Goal: Navigation & Orientation: Find specific page/section

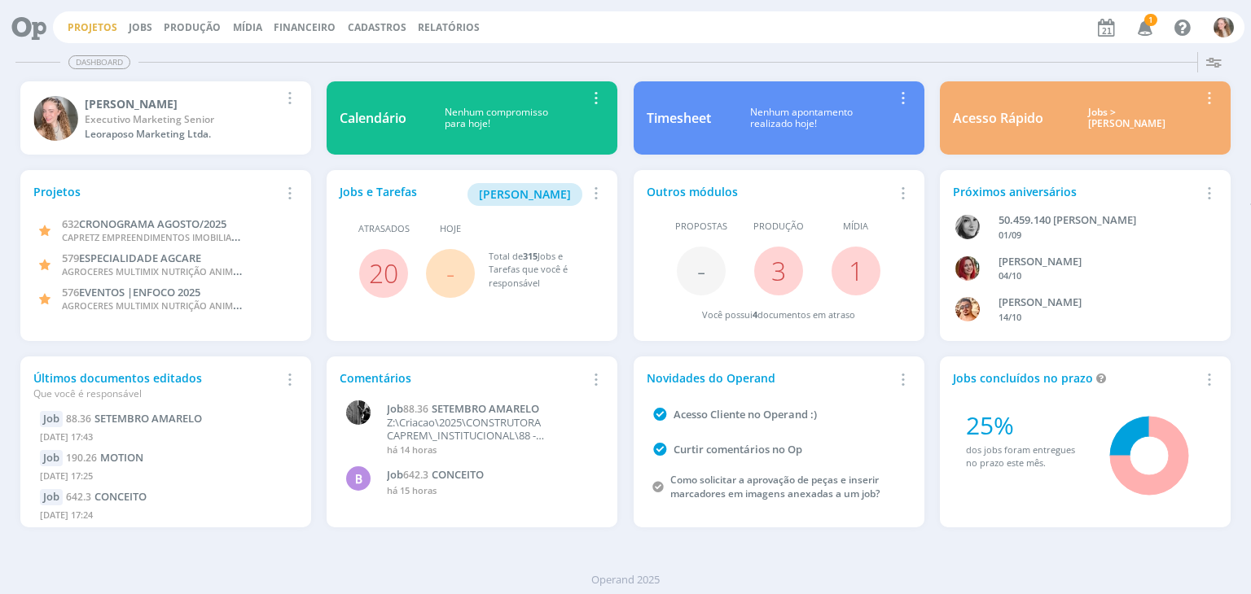
click at [101, 32] on link "Projetos" at bounding box center [93, 27] width 50 height 14
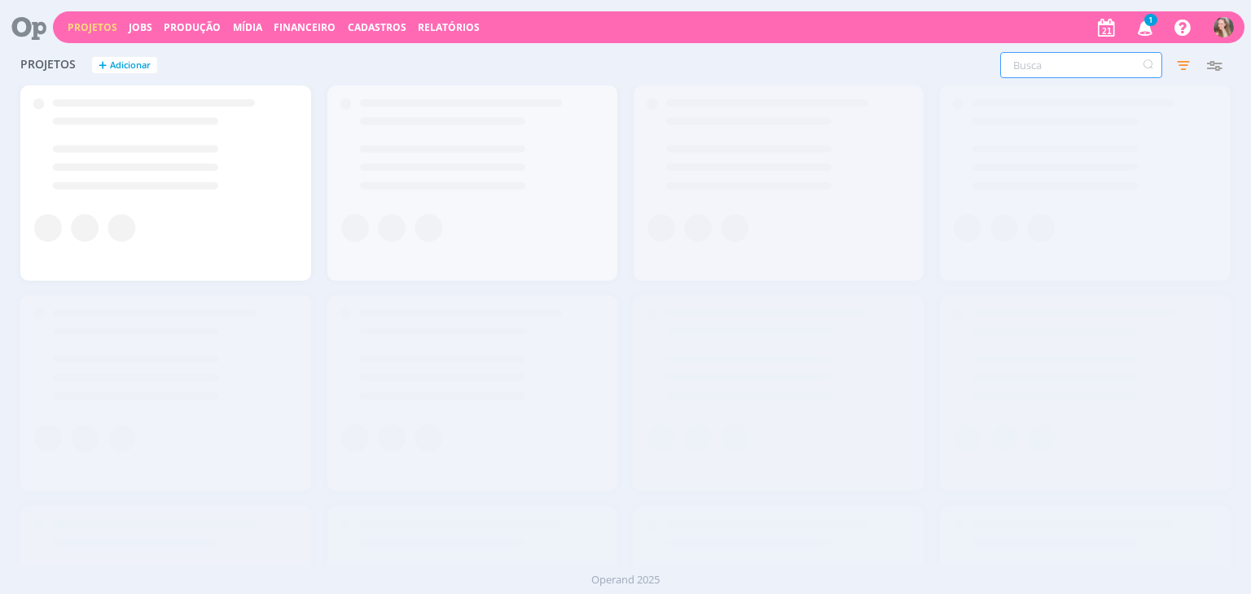
click at [1034, 75] on input "text" at bounding box center [1081, 65] width 162 height 26
type input "651"
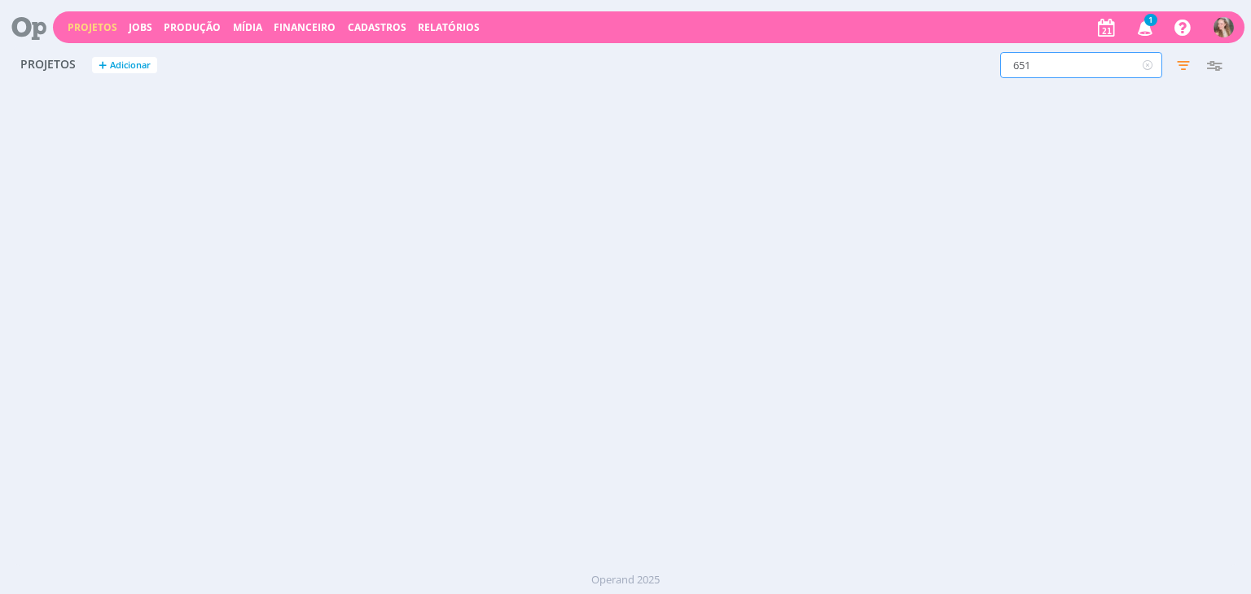
click at [1153, 32] on icon "button" at bounding box center [1145, 27] width 29 height 28
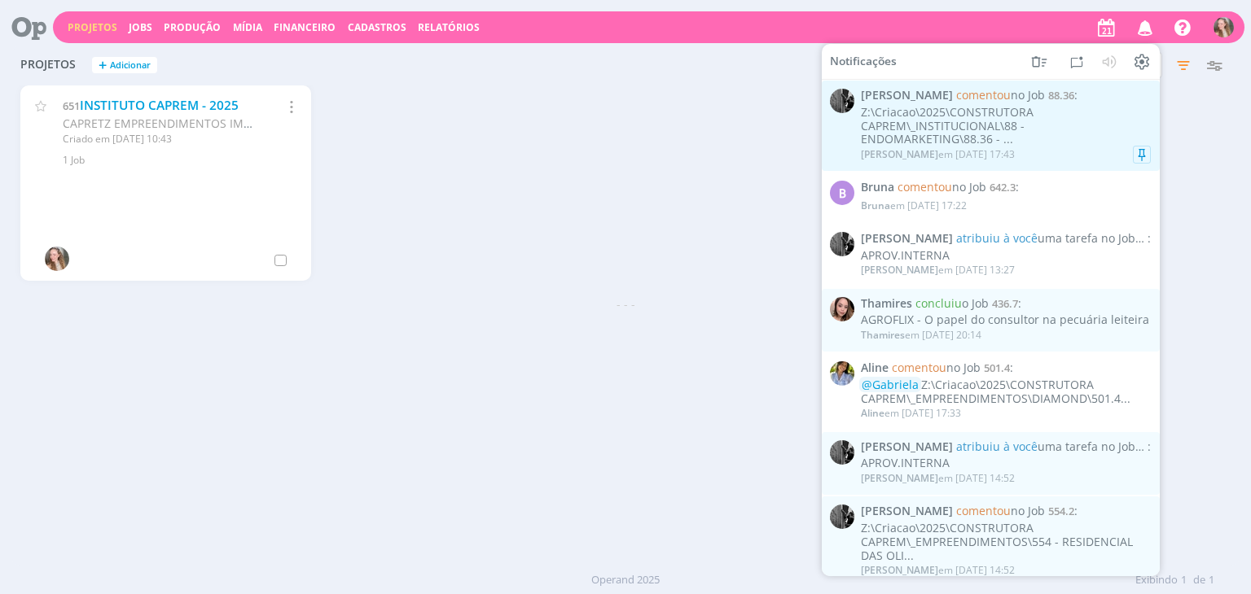
click at [963, 97] on span "comentou no Job" at bounding box center [1000, 94] width 89 height 15
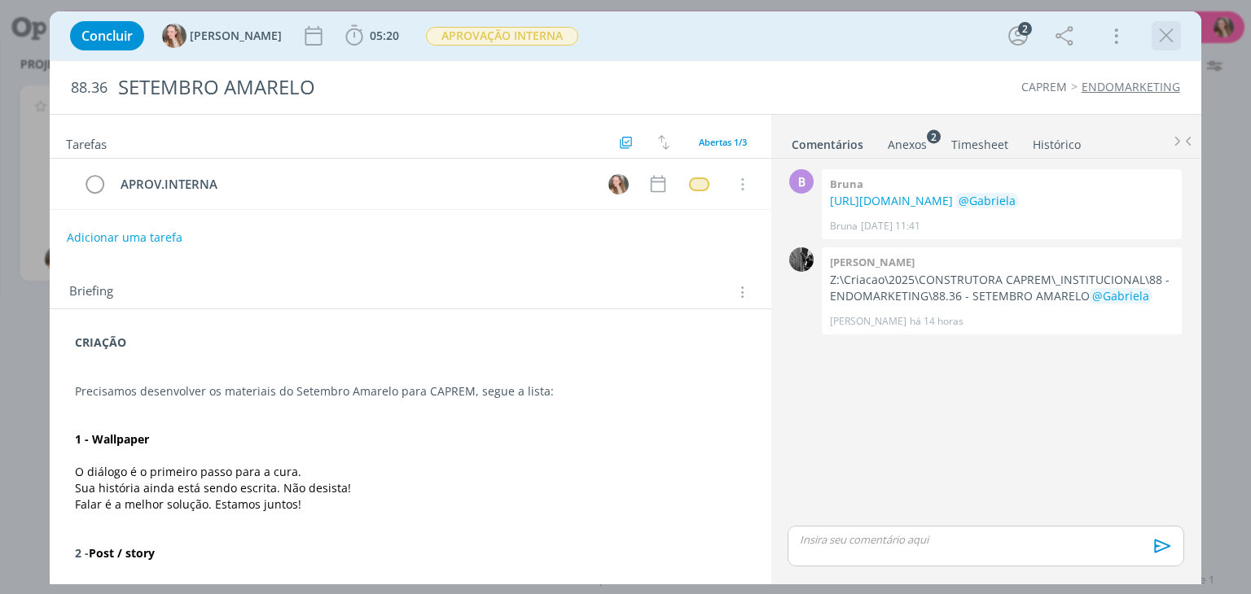
click at [1169, 32] on icon "dialog" at bounding box center [1166, 36] width 24 height 24
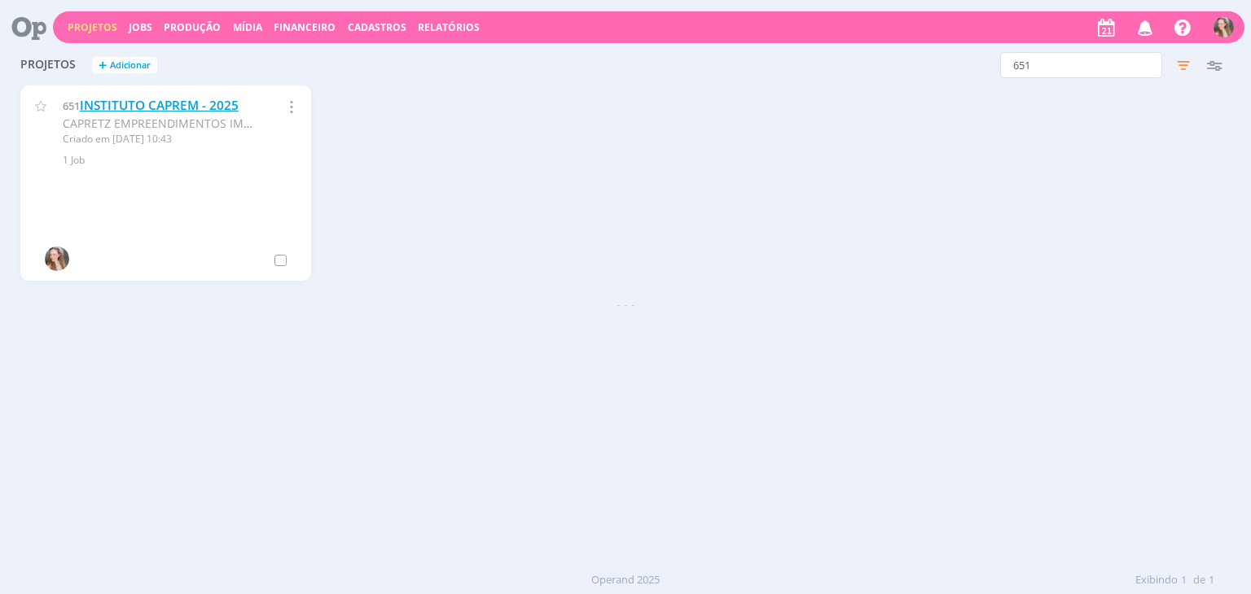
click at [190, 99] on link "INSTITUTO CAPREM - 2025" at bounding box center [159, 105] width 159 height 17
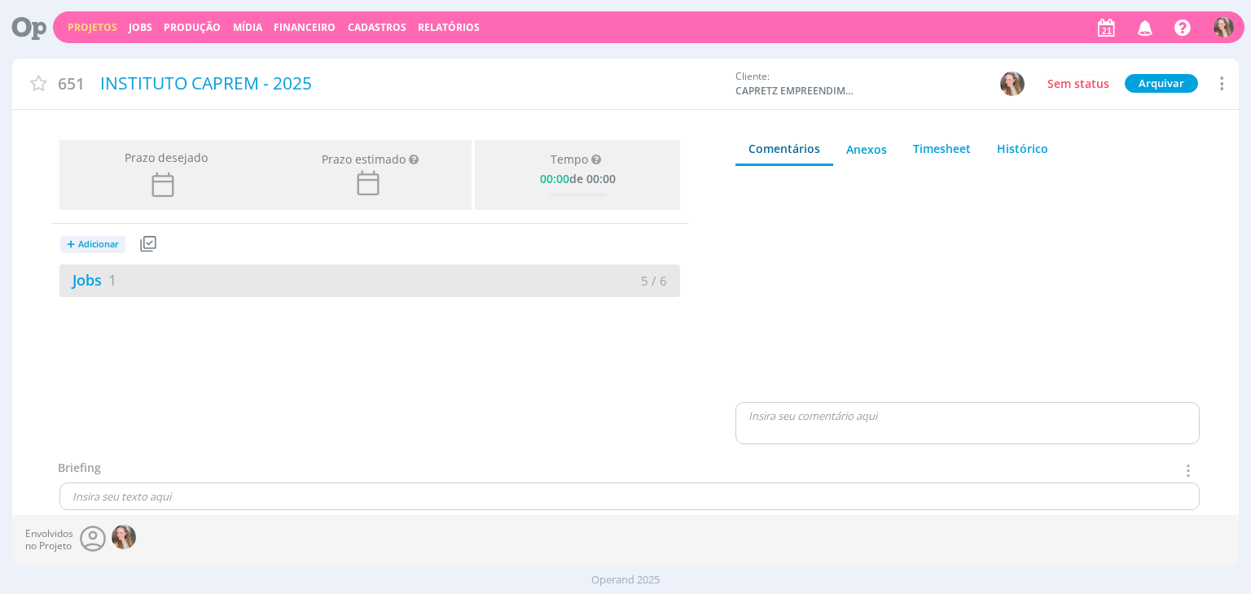
click at [204, 274] on div "Jobs 1" at bounding box center [214, 281] width 310 height 22
